Goal: Navigation & Orientation: Find specific page/section

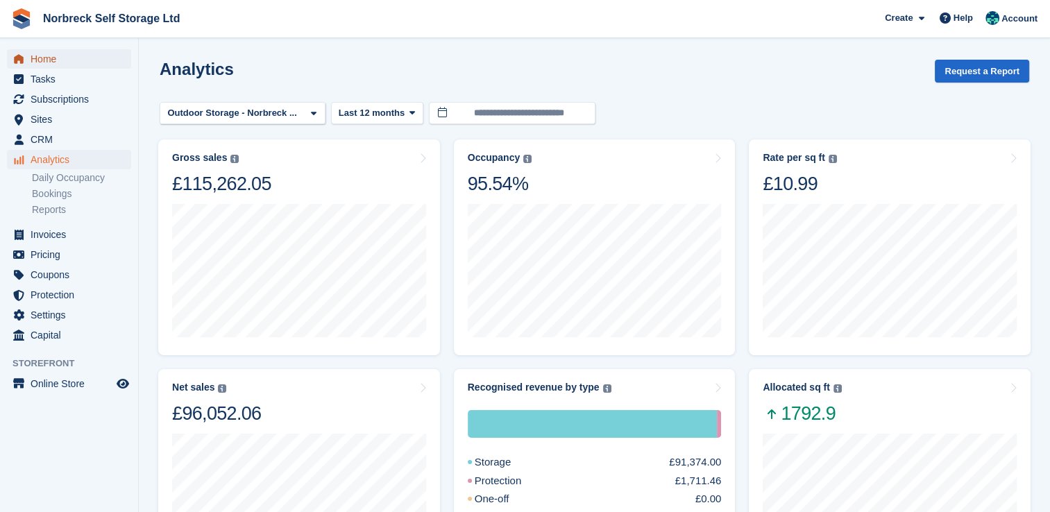
click at [48, 62] on span "Home" at bounding box center [72, 58] width 83 height 19
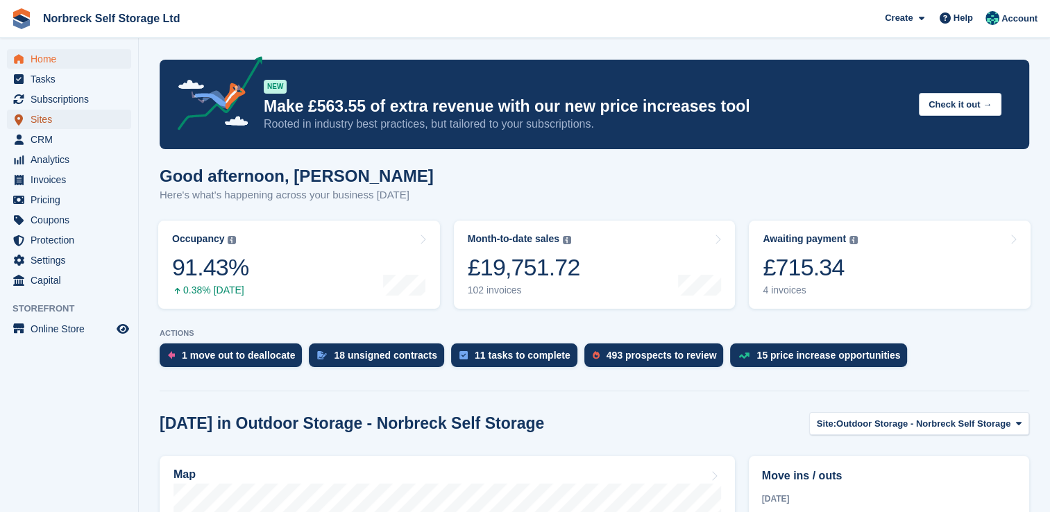
click at [51, 120] on span "Sites" at bounding box center [72, 119] width 83 height 19
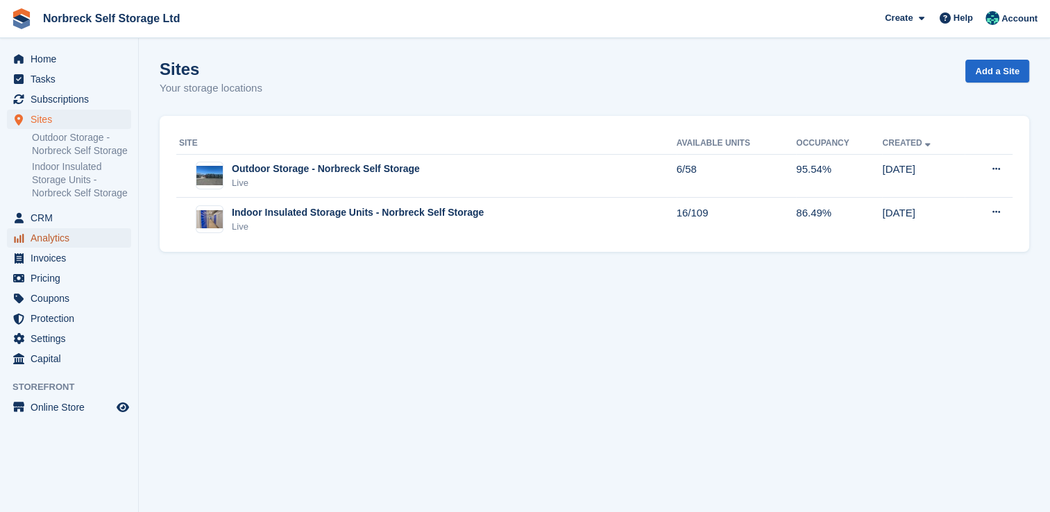
click at [64, 241] on span "Analytics" at bounding box center [72, 237] width 83 height 19
